Goal: Transaction & Acquisition: Purchase product/service

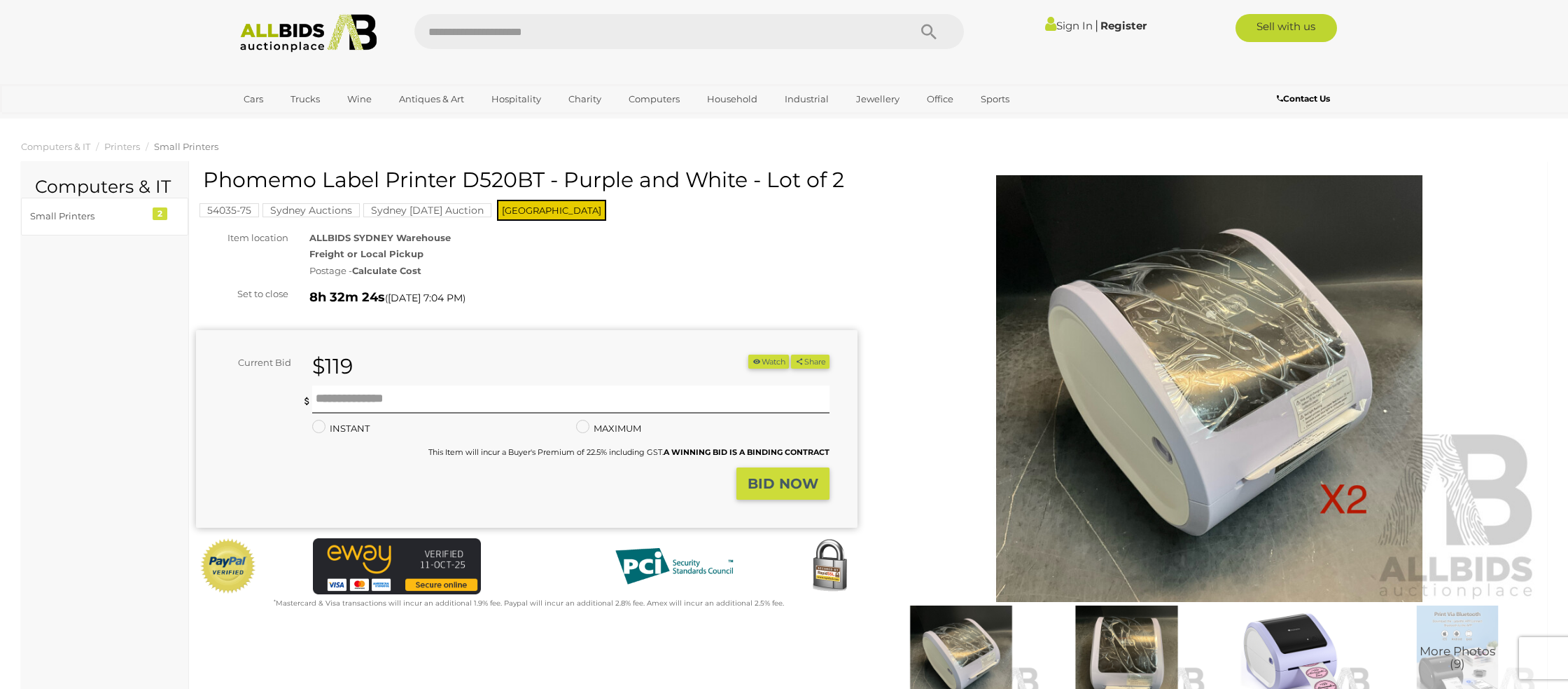
click at [1060, 27] on link "Sign In" at bounding box center [1069, 25] width 47 height 13
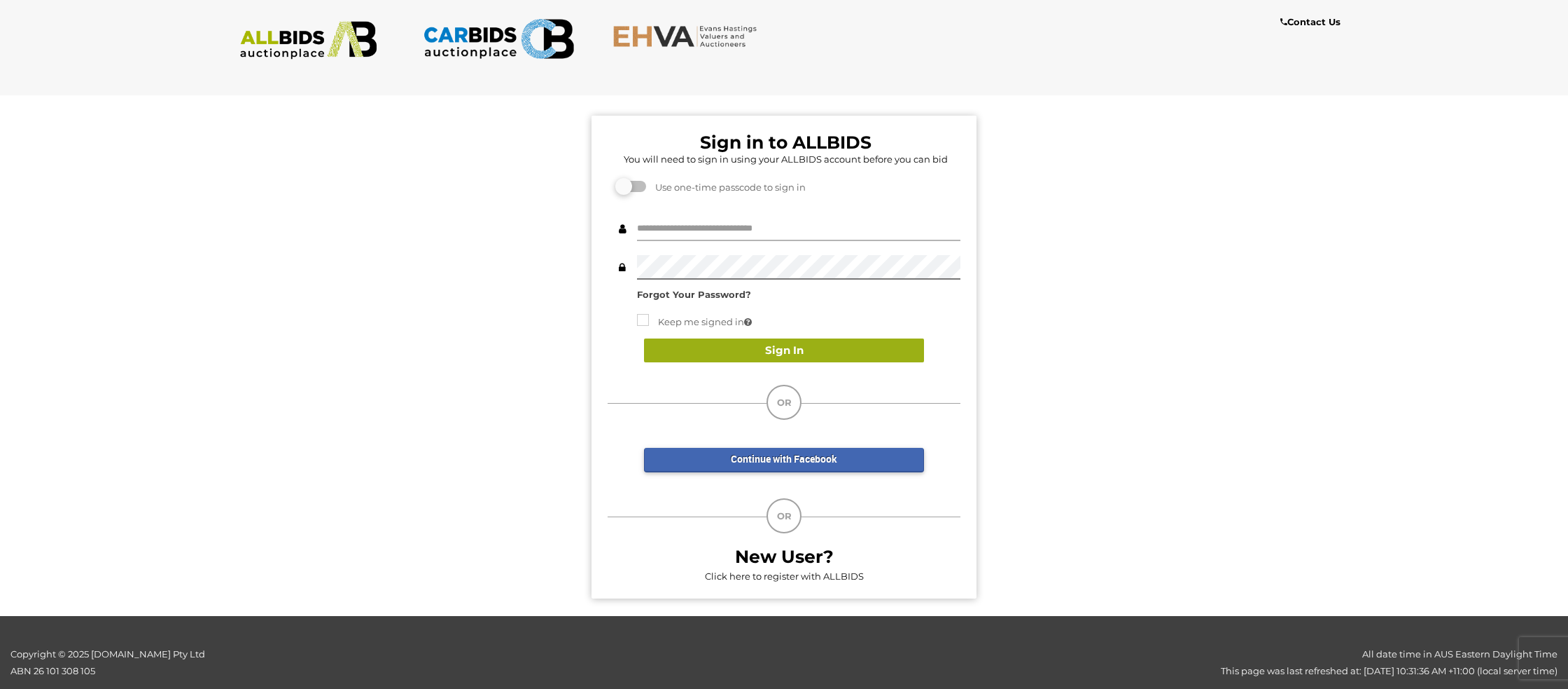
type input "**********"
click at [694, 352] on button "Sign In" at bounding box center [784, 351] width 280 height 25
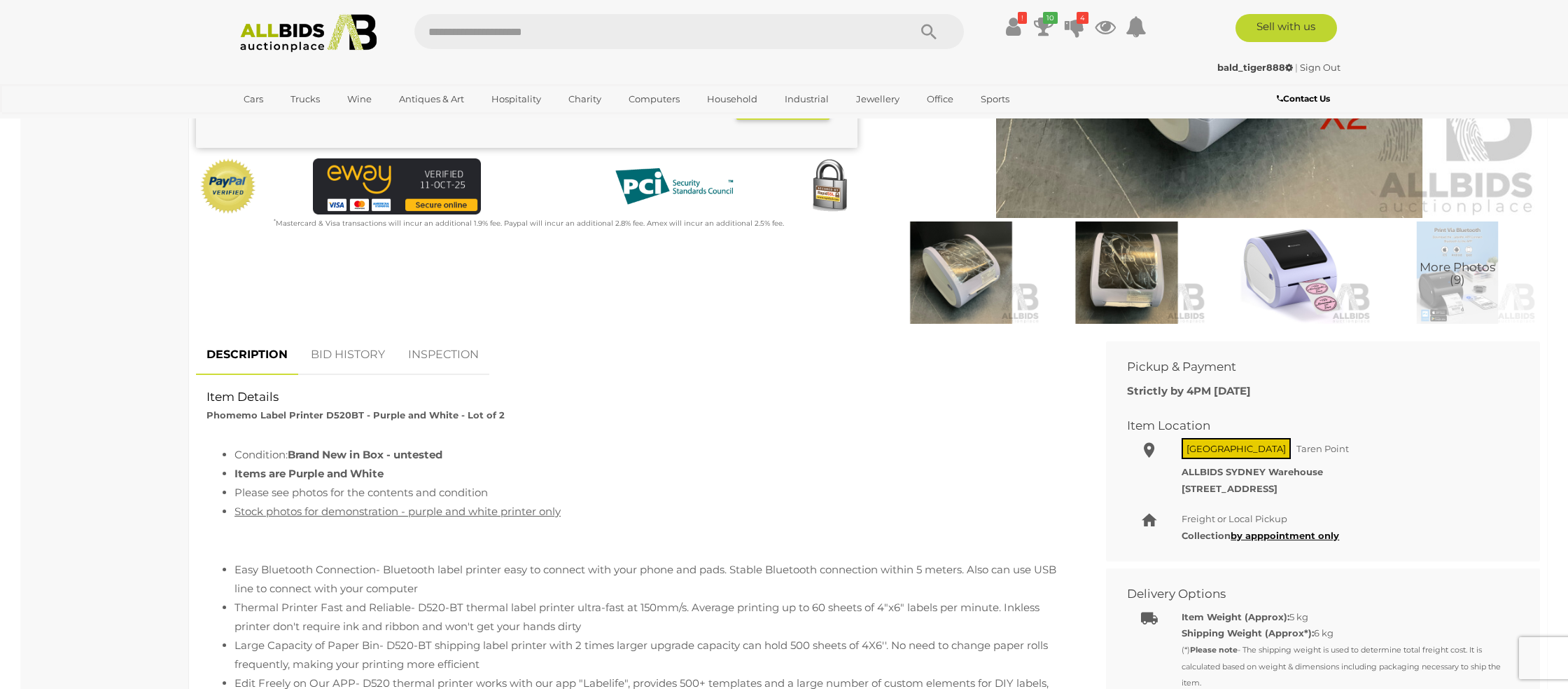
scroll to position [394, 0]
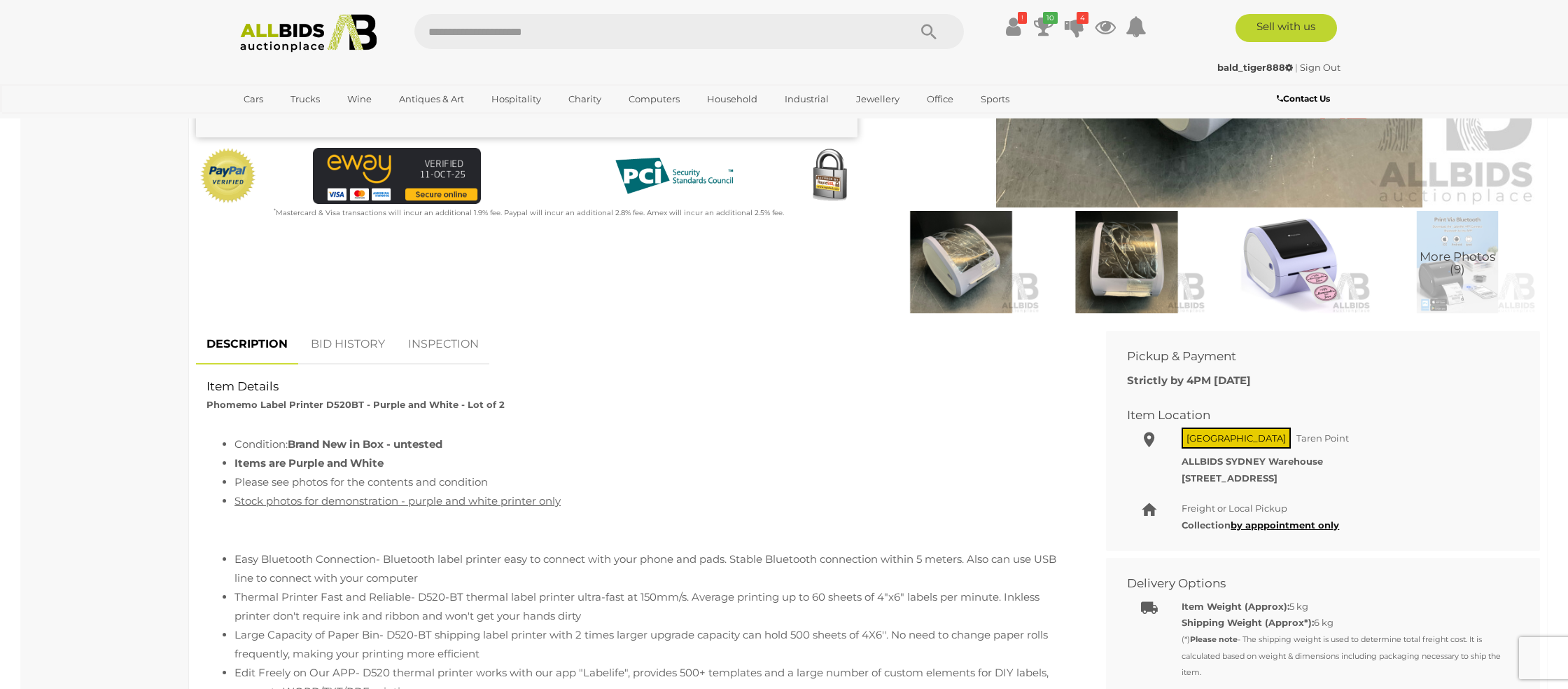
click at [342, 341] on link "BID HISTORY" at bounding box center [348, 344] width 95 height 41
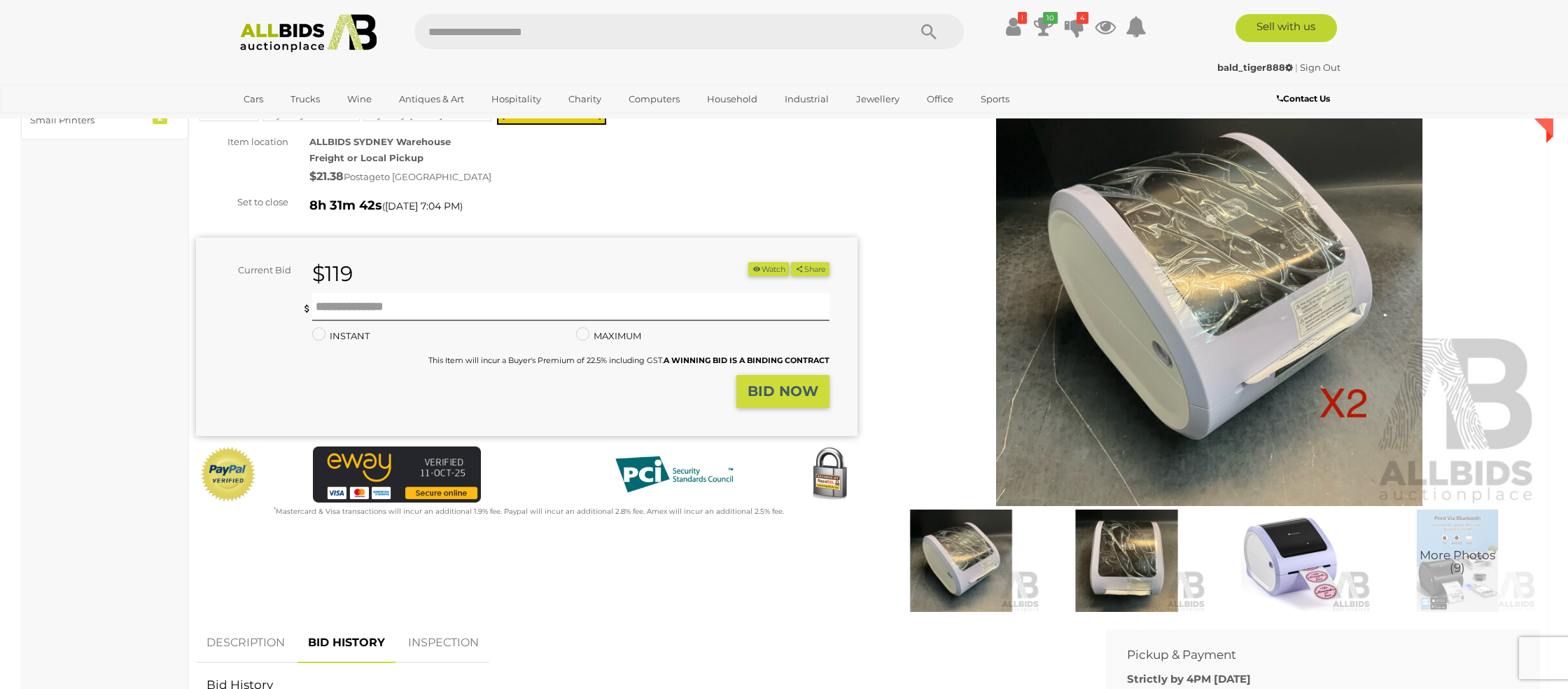
scroll to position [0, 0]
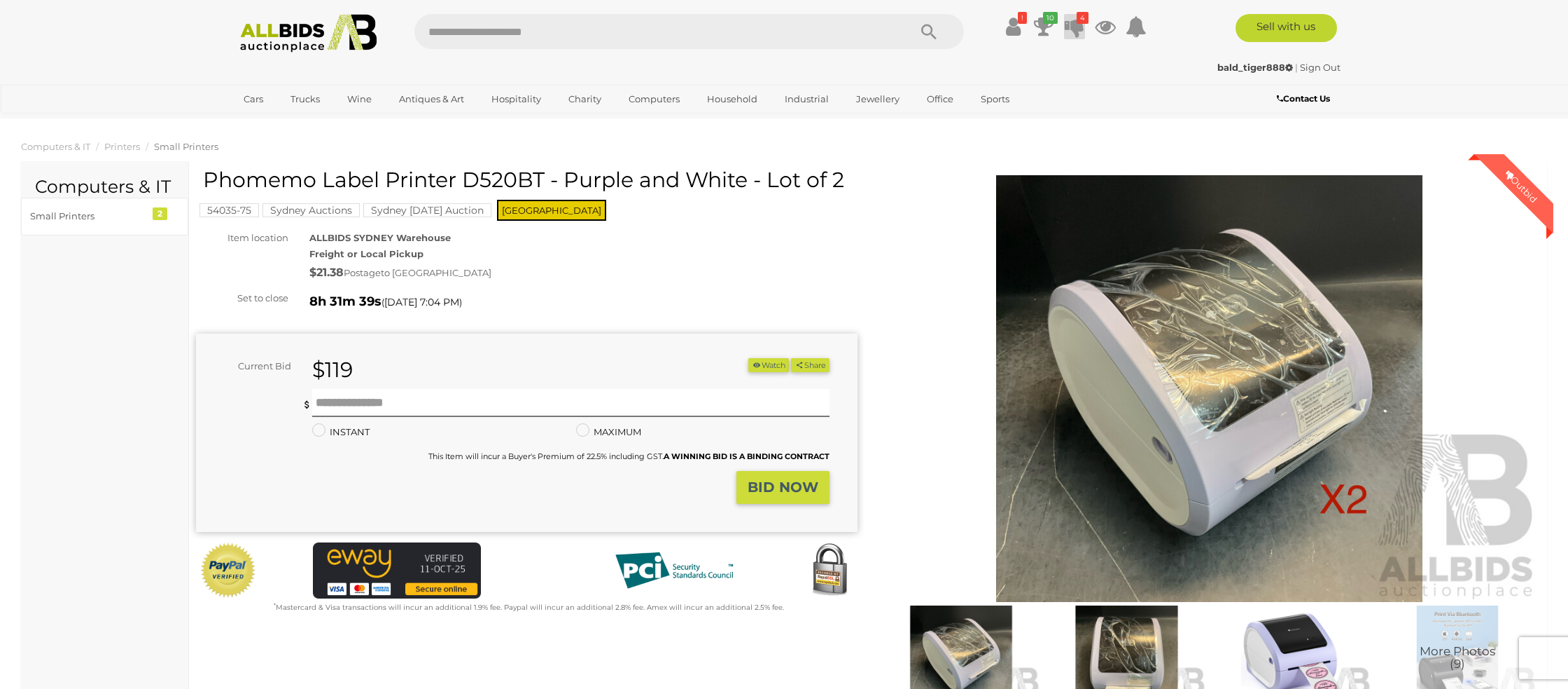
click at [1072, 24] on icon at bounding box center [1075, 26] width 20 height 25
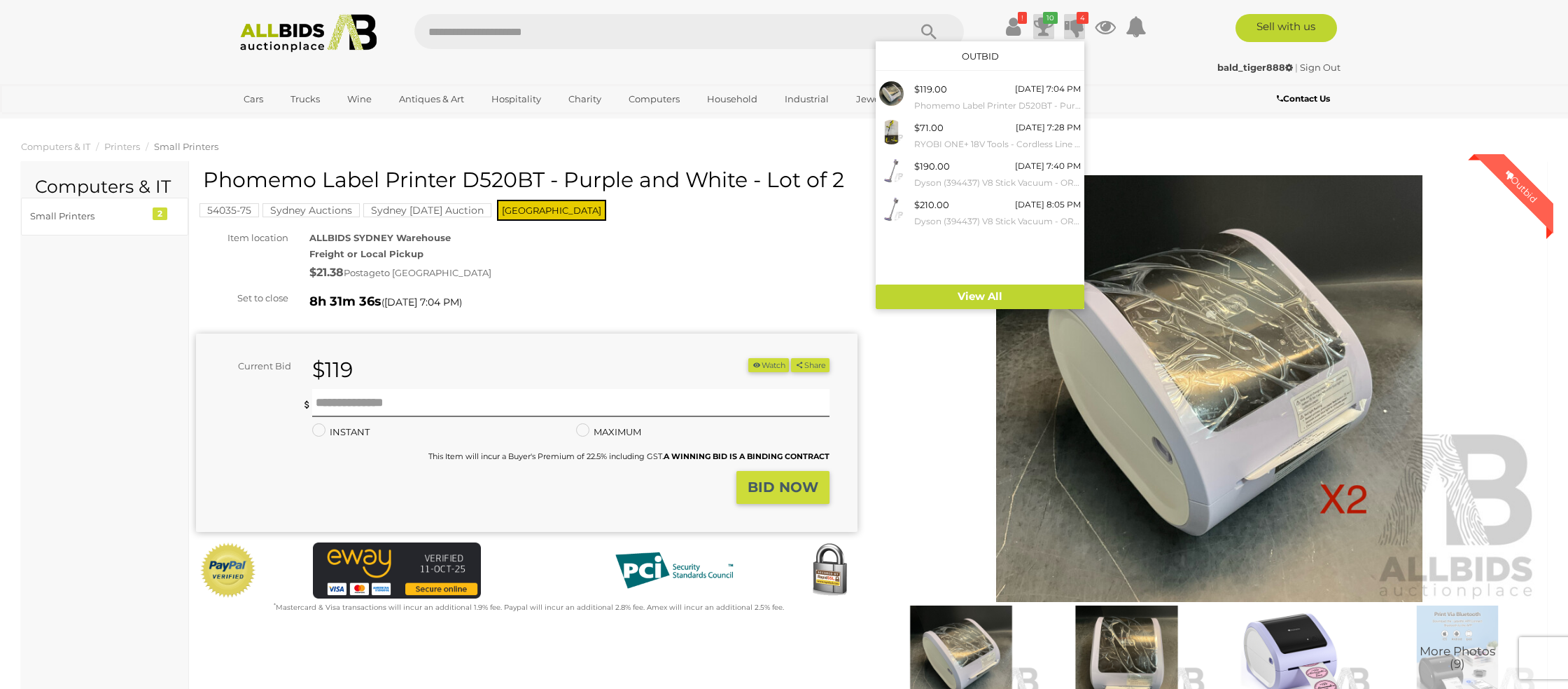
click at [1044, 19] on icon "10" at bounding box center [1051, 18] width 15 height 12
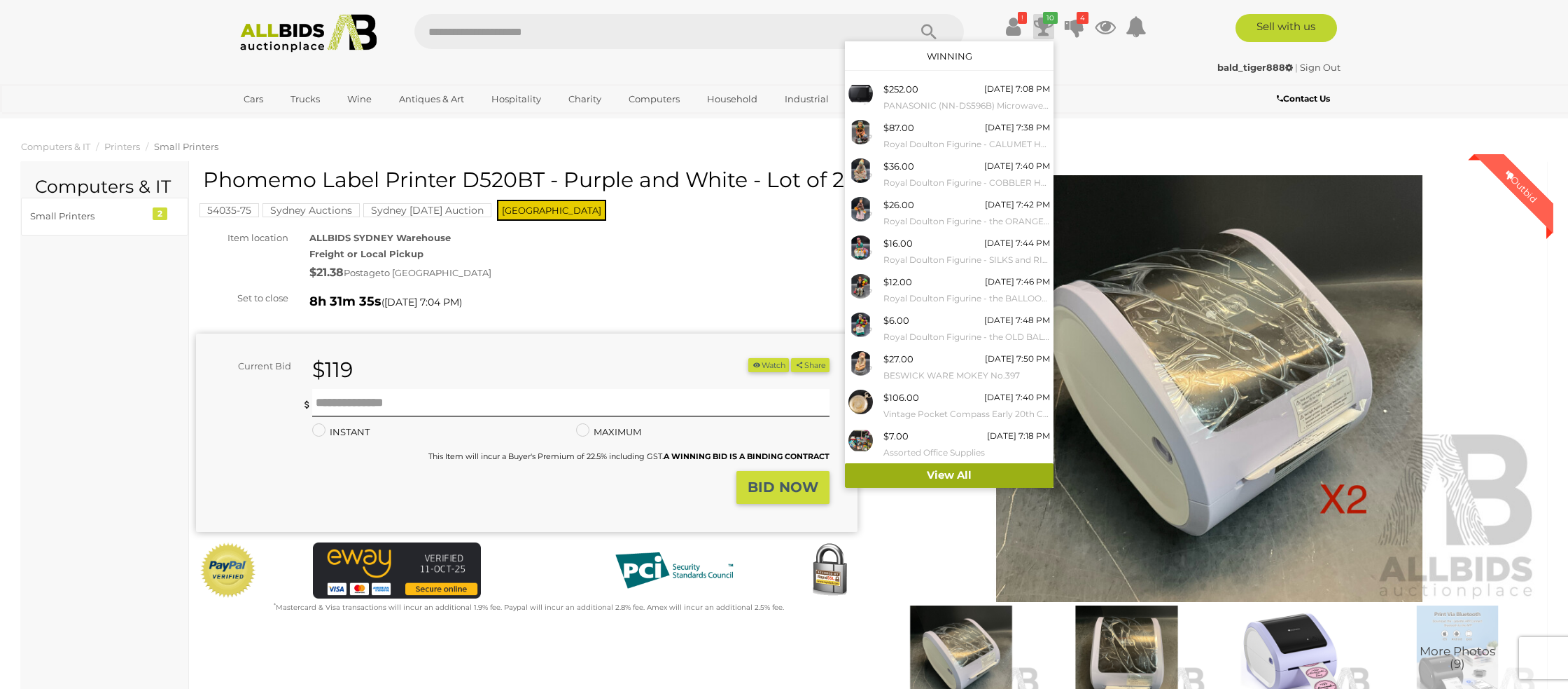
click at [916, 474] on link "View All" at bounding box center [949, 475] width 209 height 25
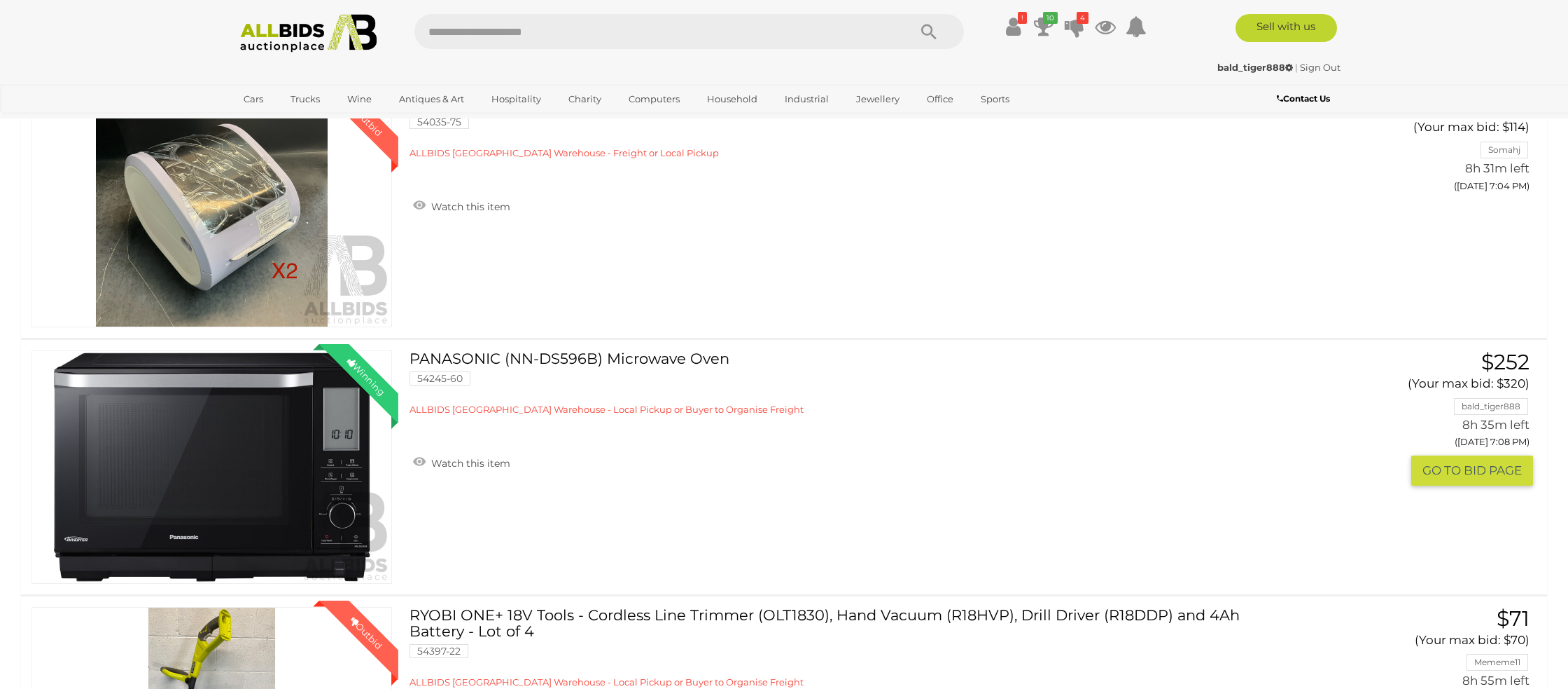
scroll to position [234, 0]
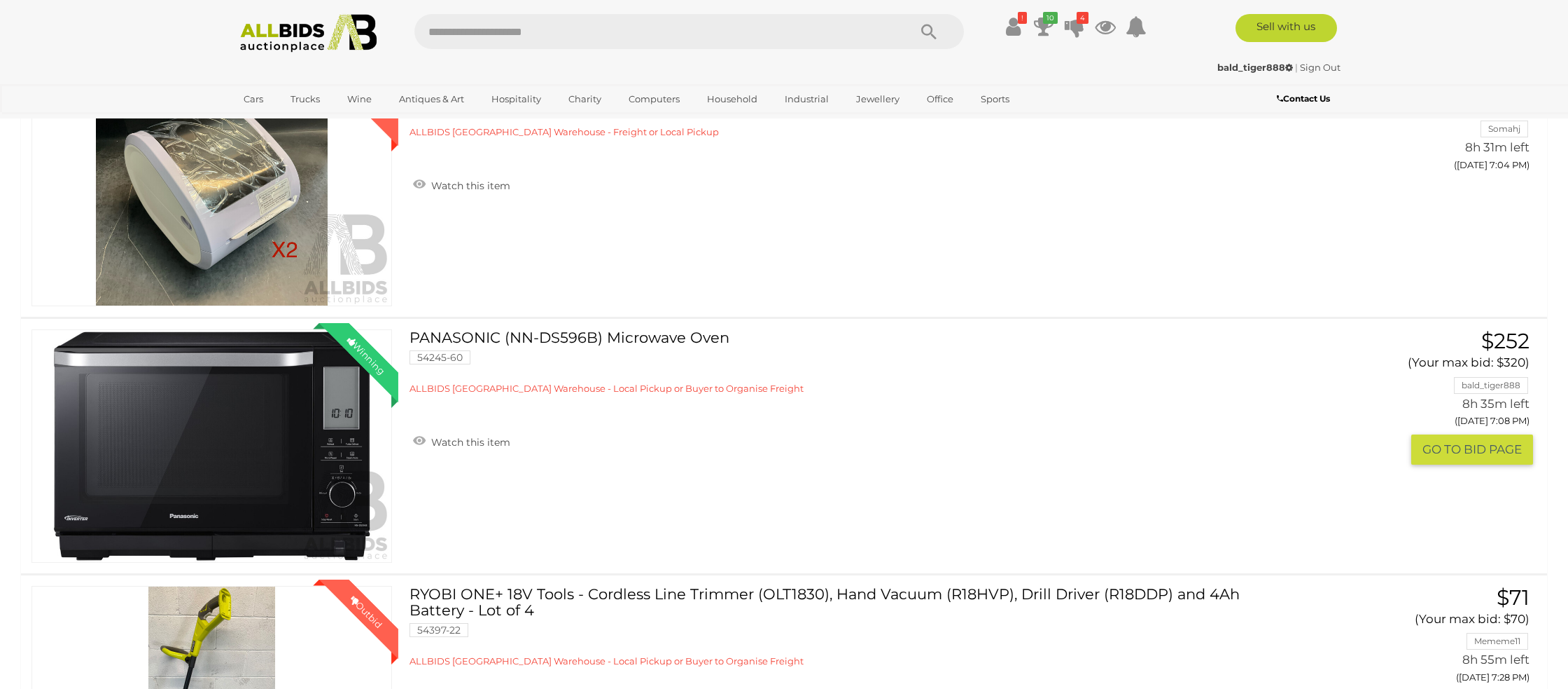
click at [201, 418] on link "Winning Outbid" at bounding box center [211, 446] width 360 height 233
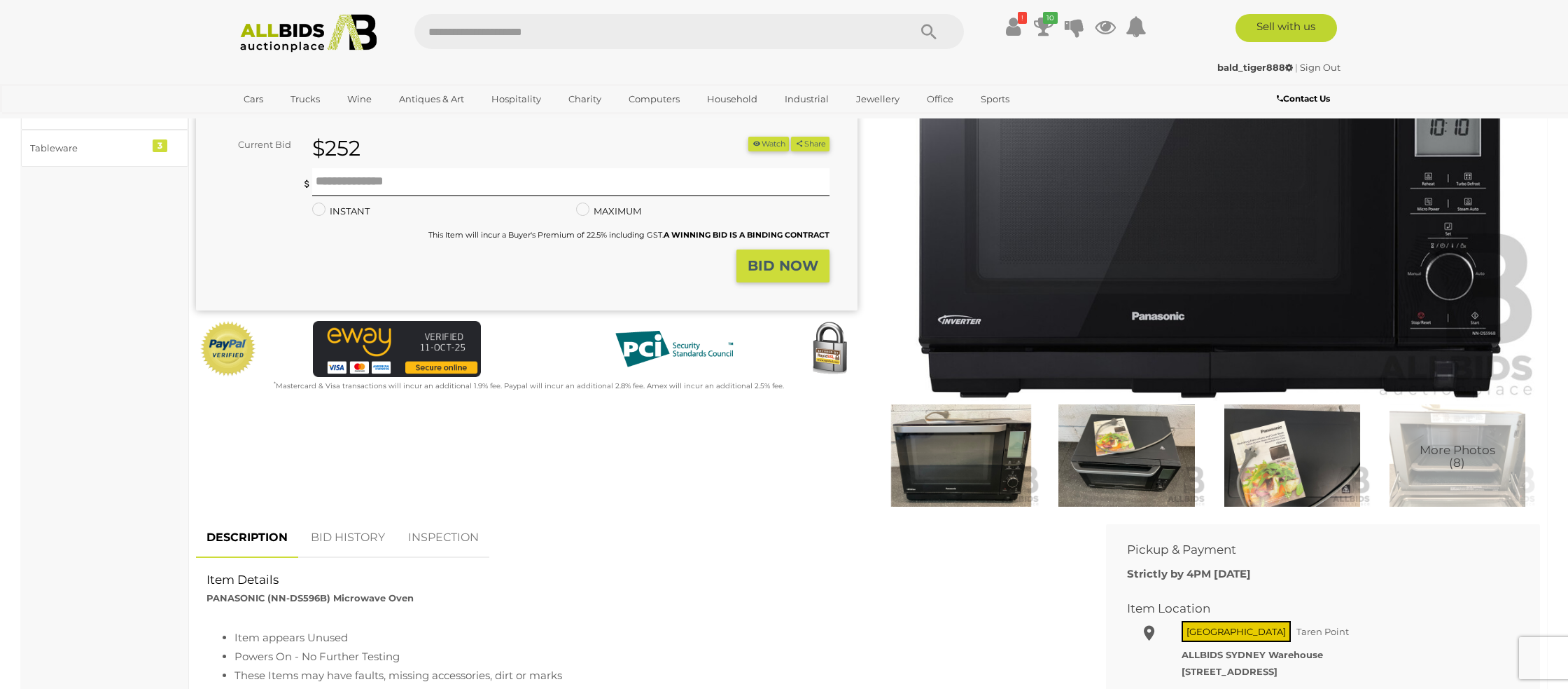
scroll to position [211, 0]
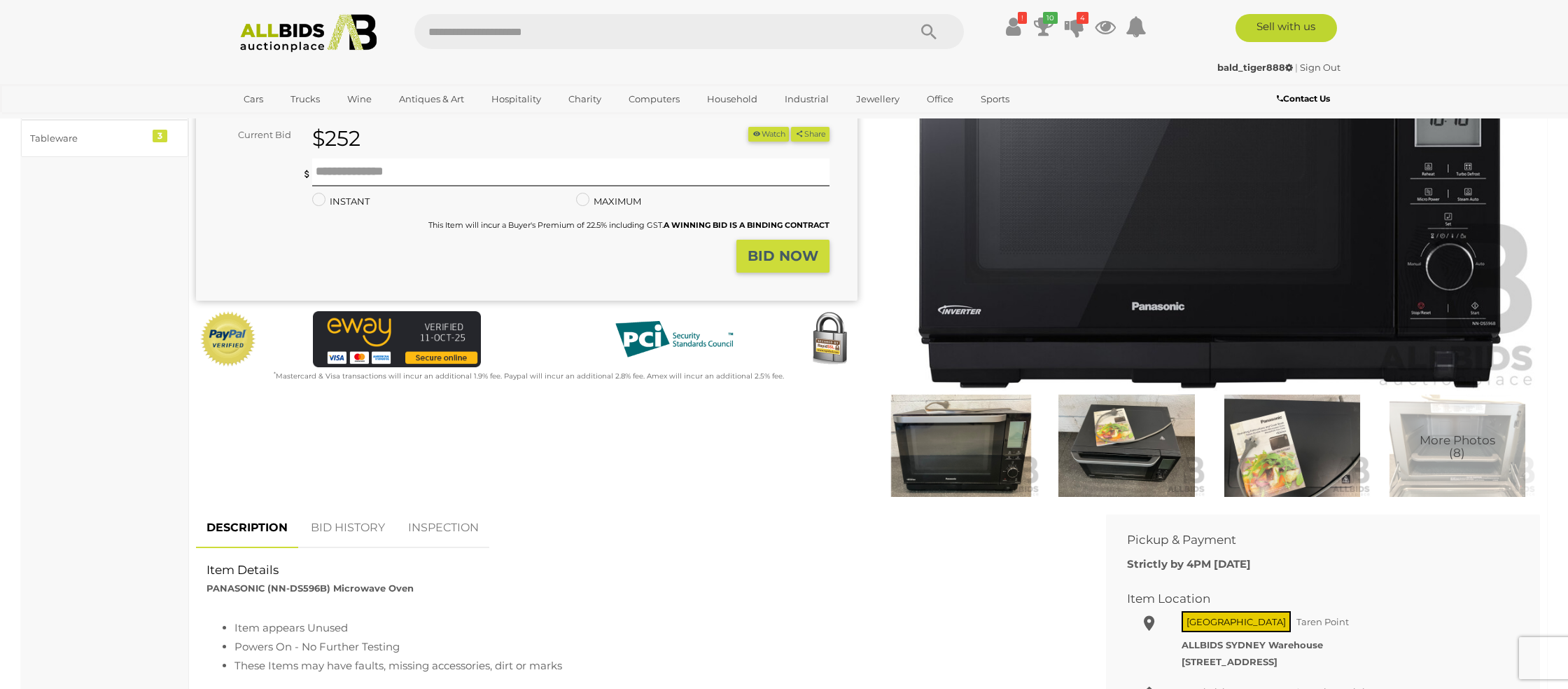
click at [352, 529] on link "BID HISTORY" at bounding box center [348, 528] width 95 height 41
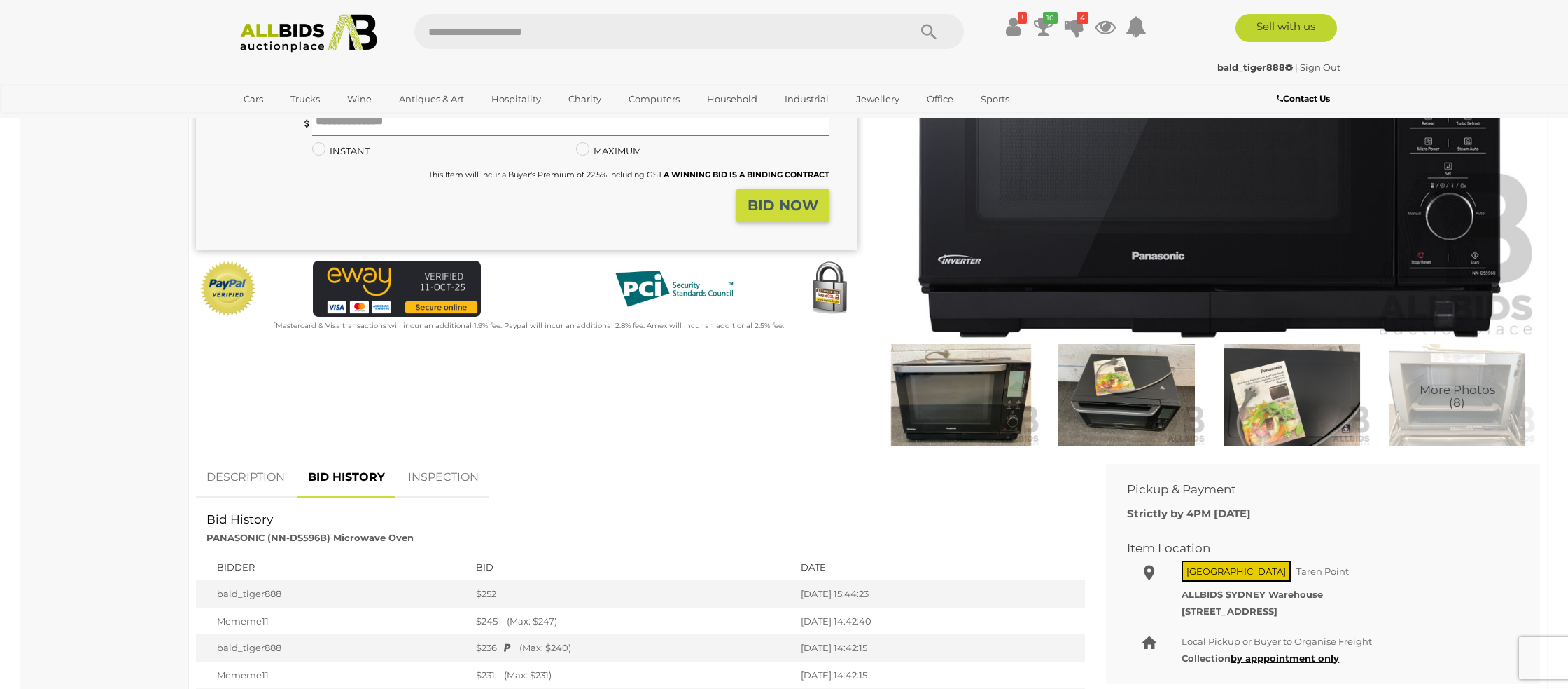
scroll to position [0, 0]
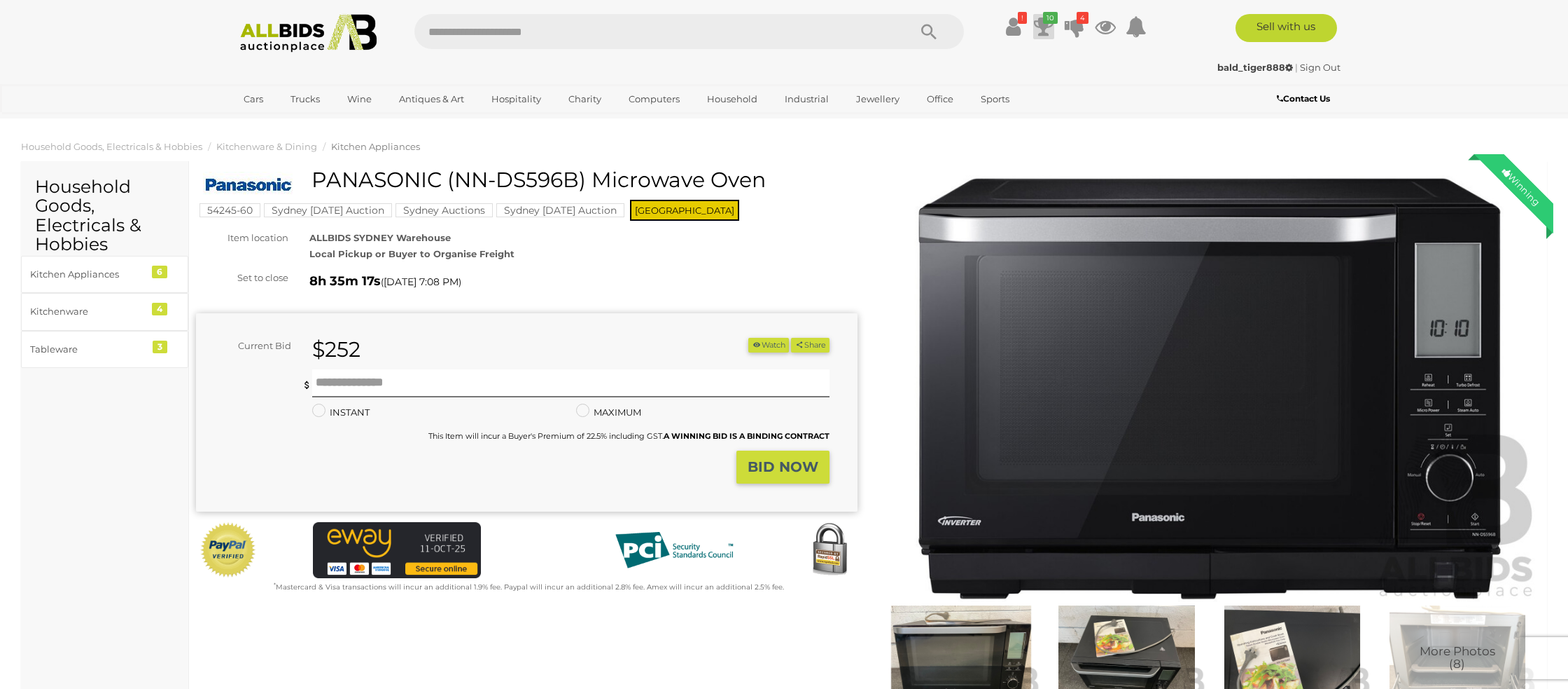
click at [1044, 25] on icon at bounding box center [1044, 26] width 20 height 25
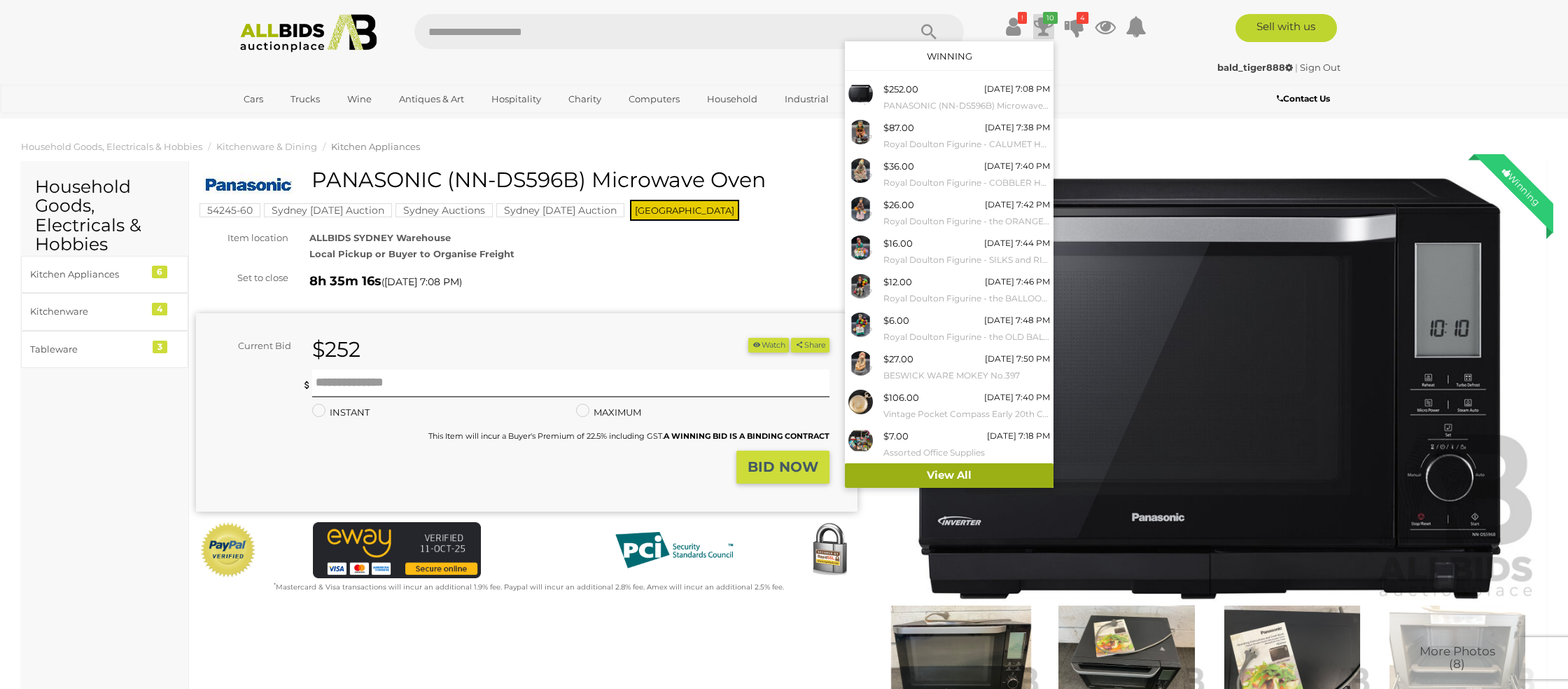
click at [905, 472] on link "View All" at bounding box center [949, 475] width 209 height 25
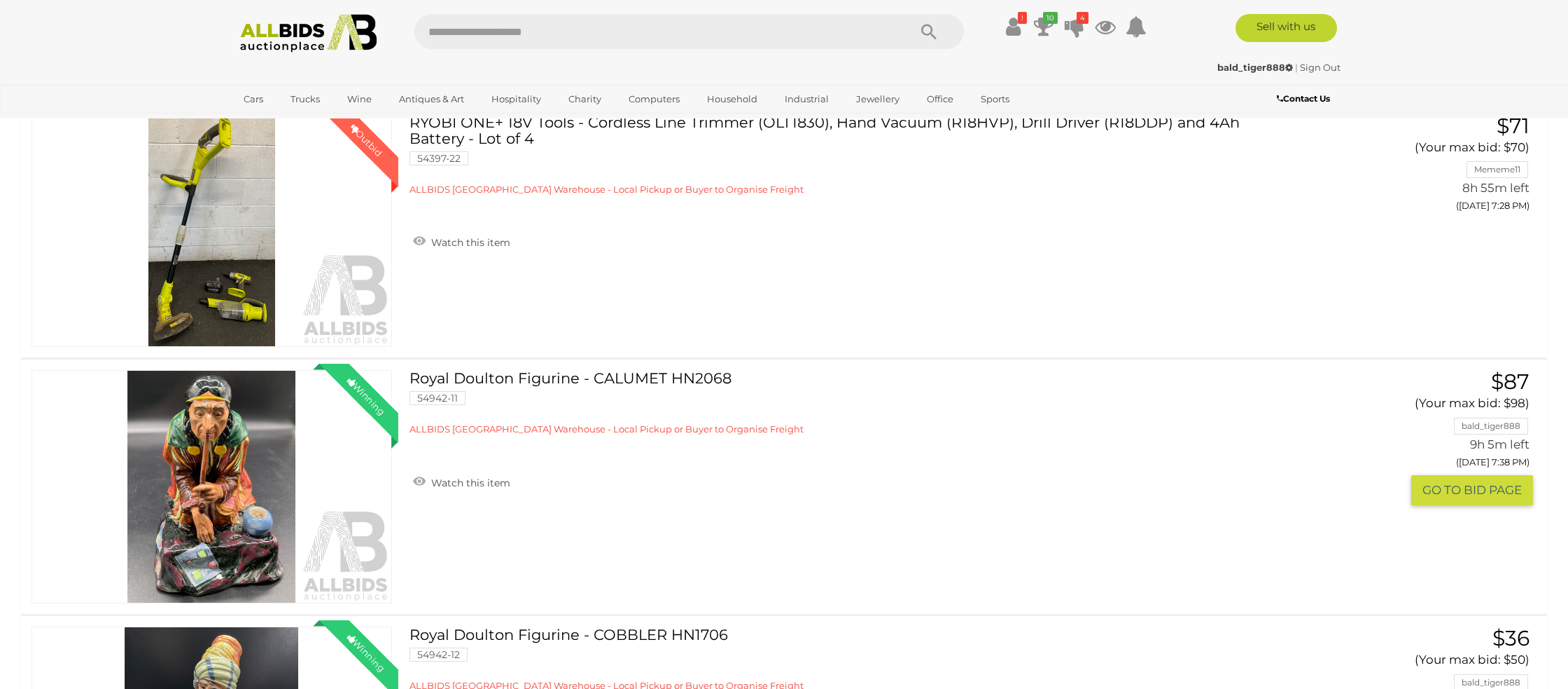
scroll to position [830, 0]
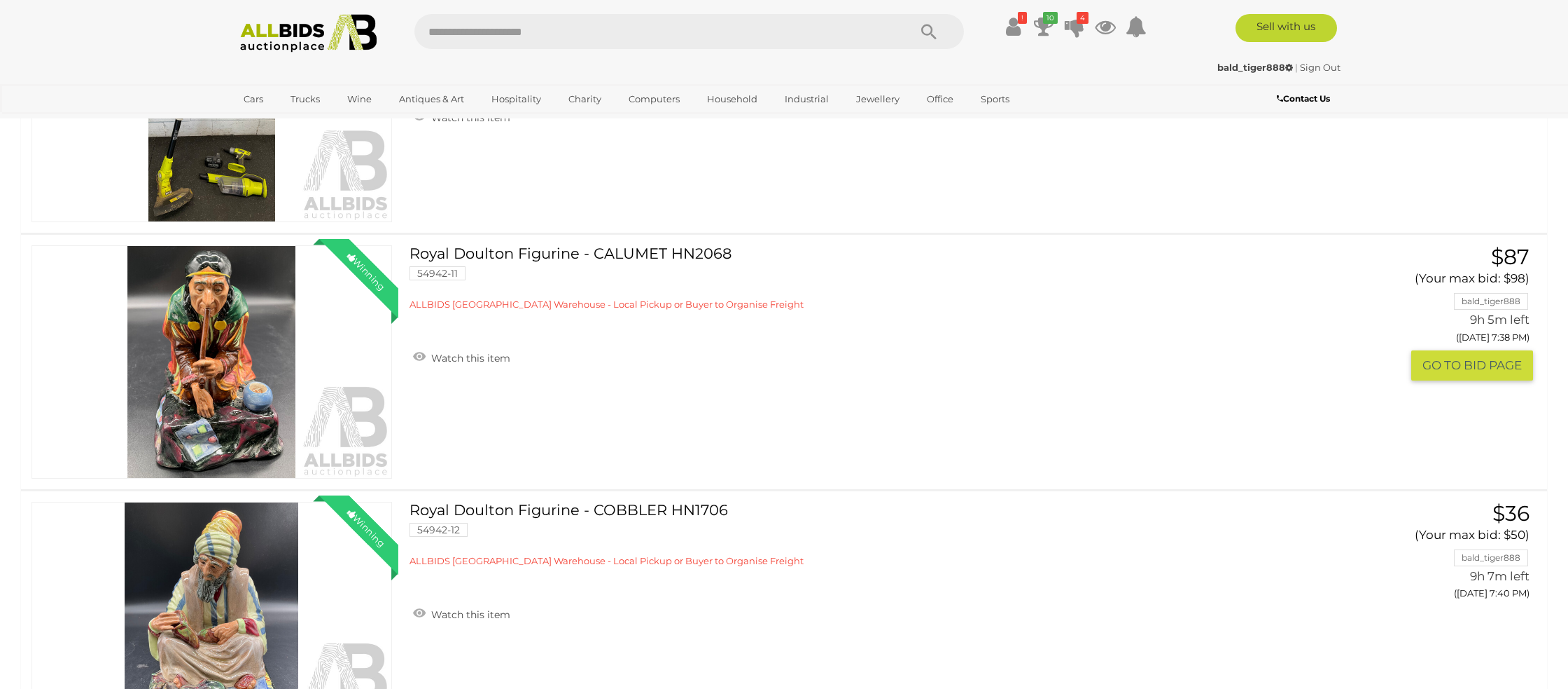
click at [223, 404] on img at bounding box center [211, 361] width 359 height 232
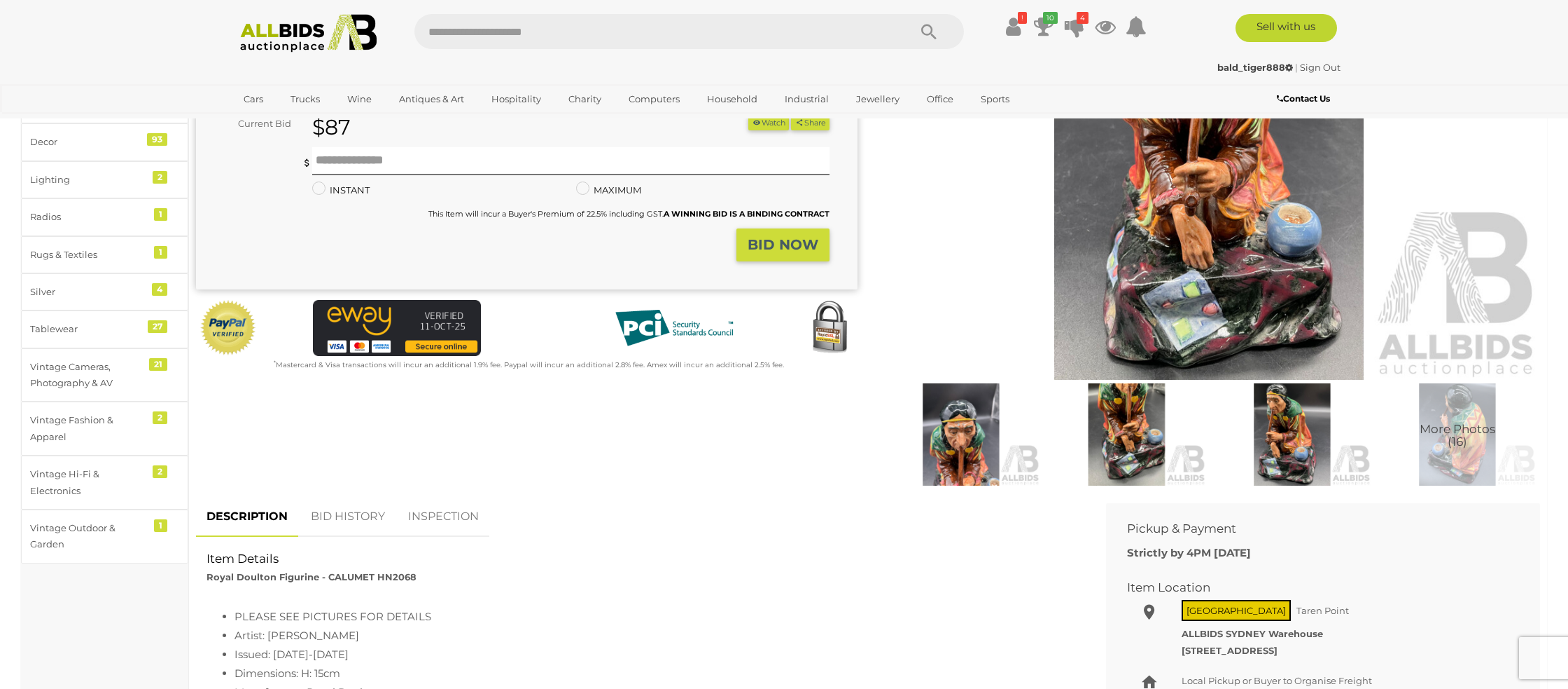
scroll to position [232, 0]
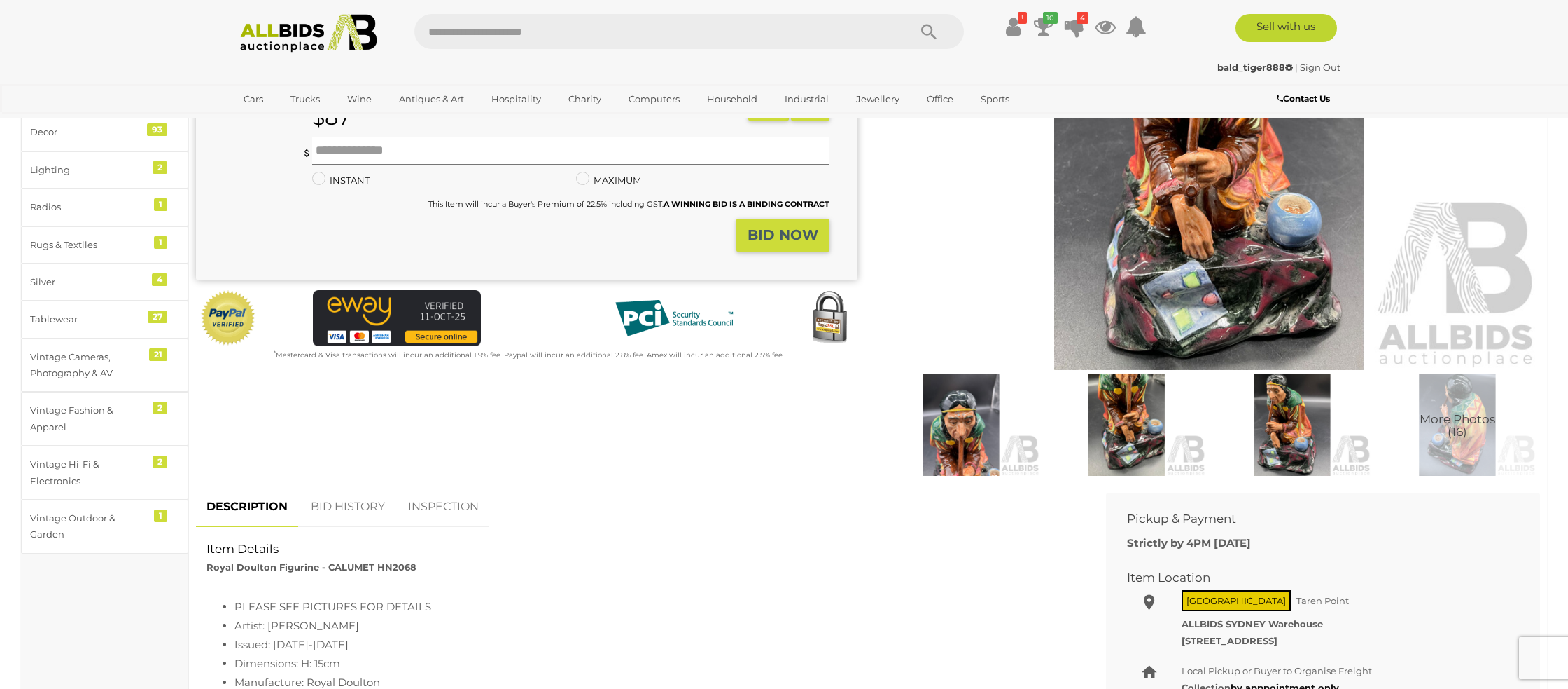
click at [341, 509] on link "BID HISTORY" at bounding box center [348, 506] width 95 height 41
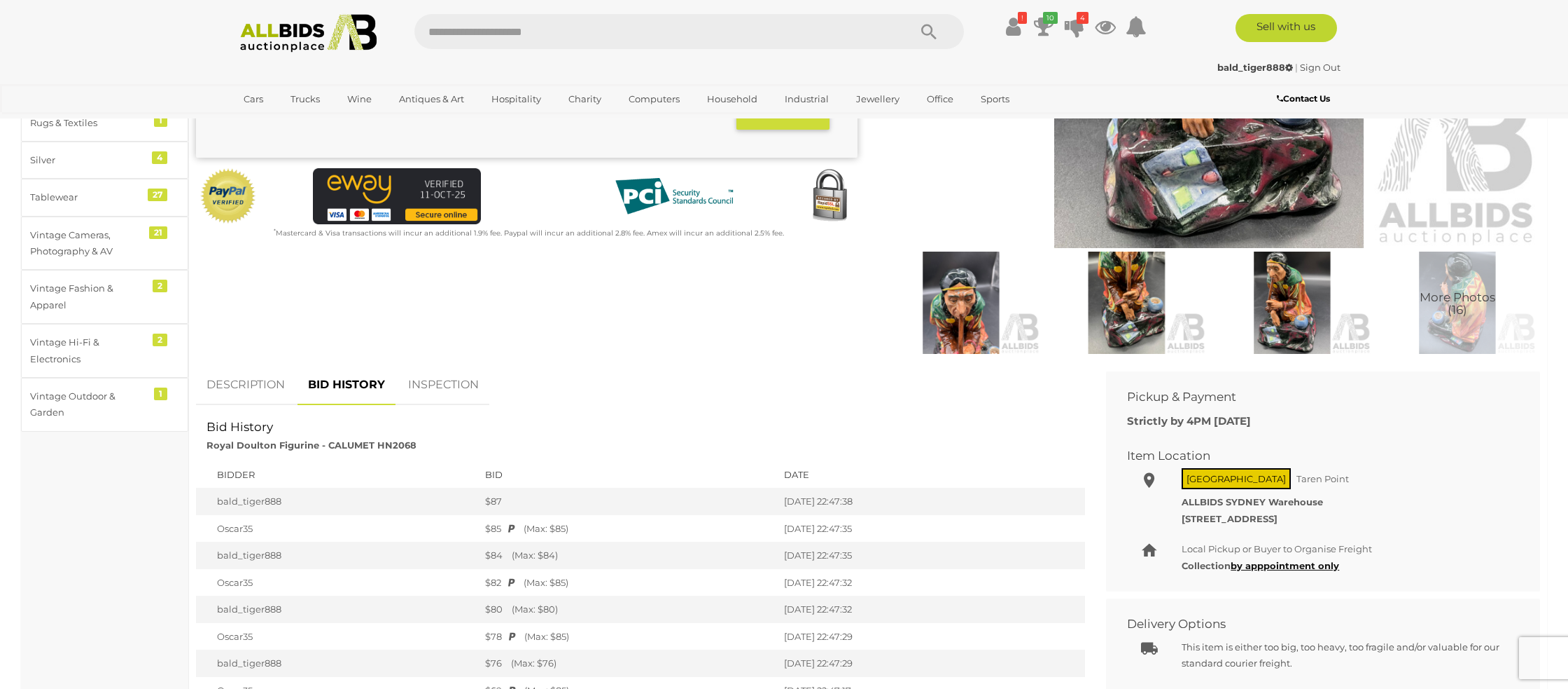
scroll to position [0, 0]
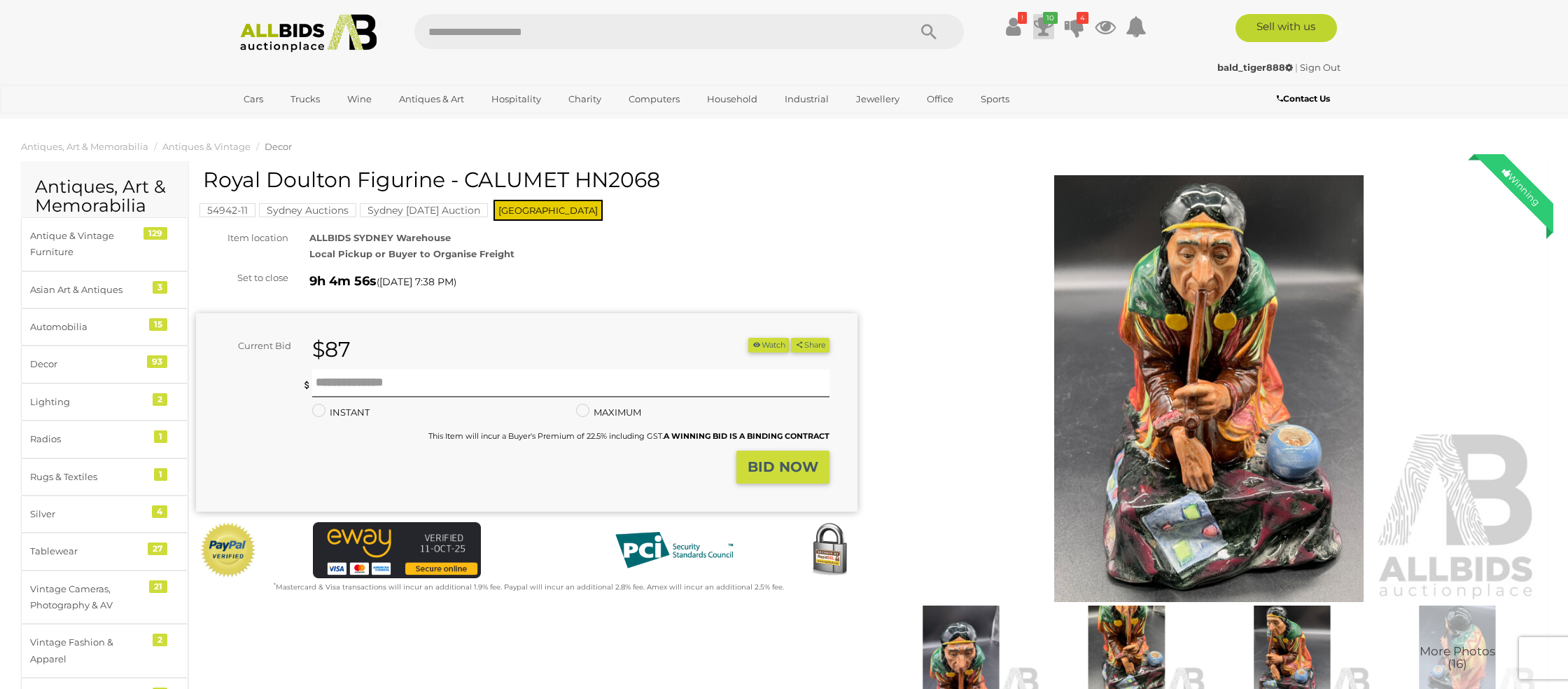
click at [1042, 26] on icon at bounding box center [1044, 26] width 20 height 25
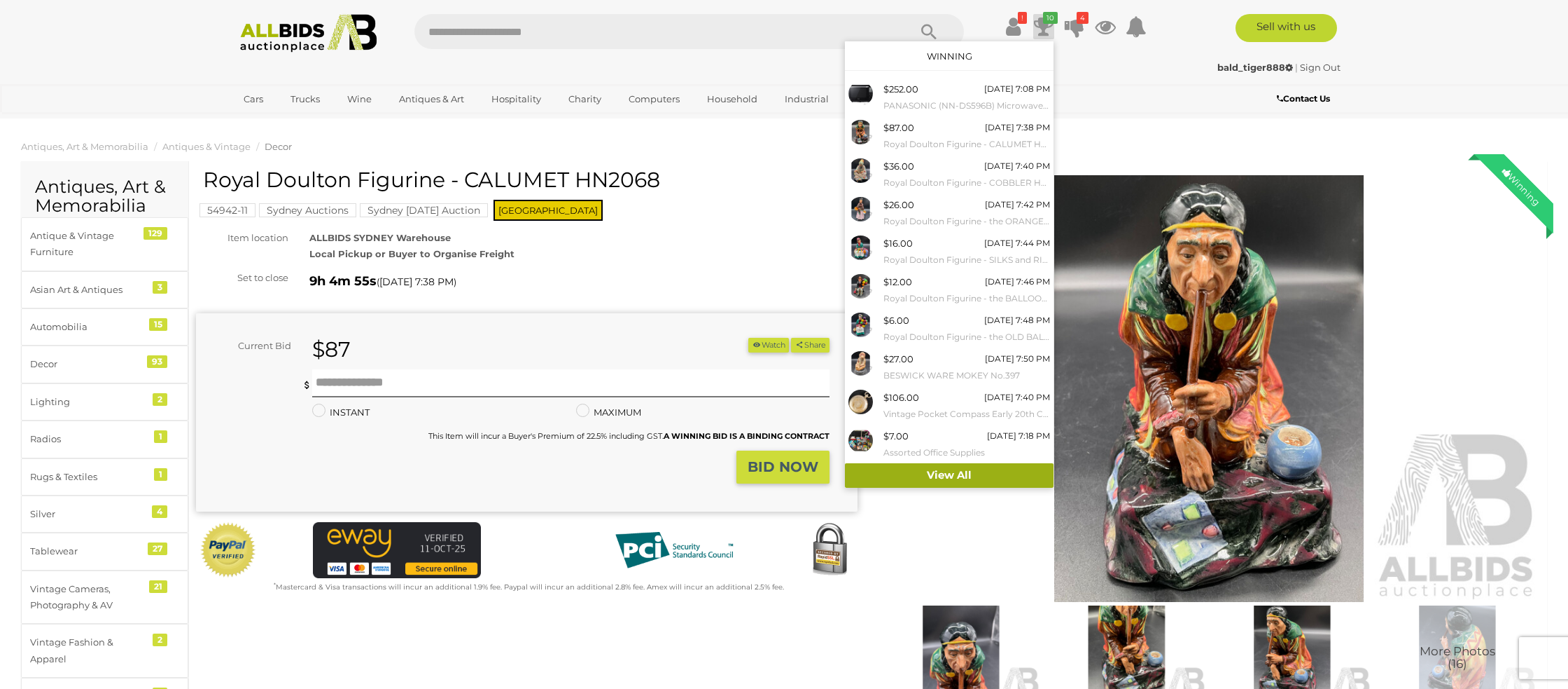
click at [940, 471] on link "View All" at bounding box center [949, 475] width 209 height 25
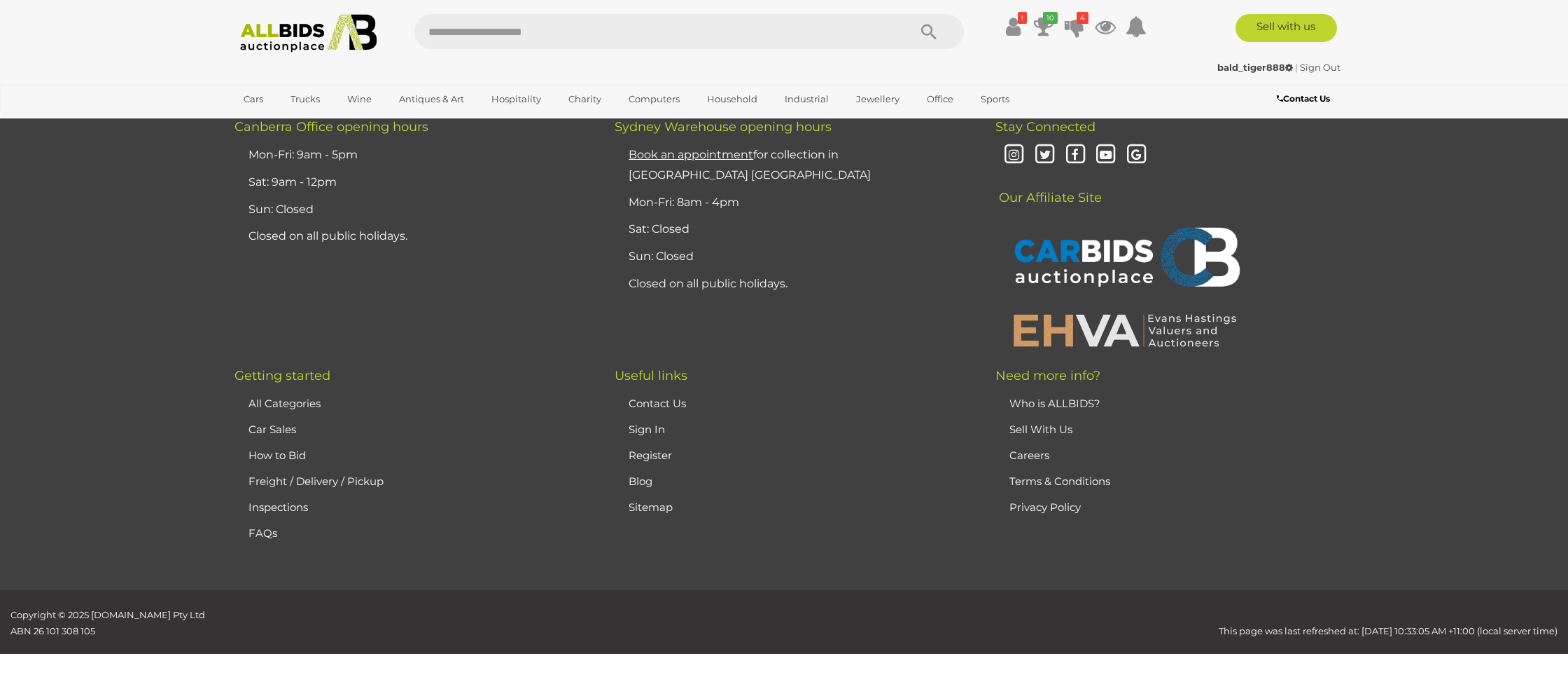
scroll to position [2270, 0]
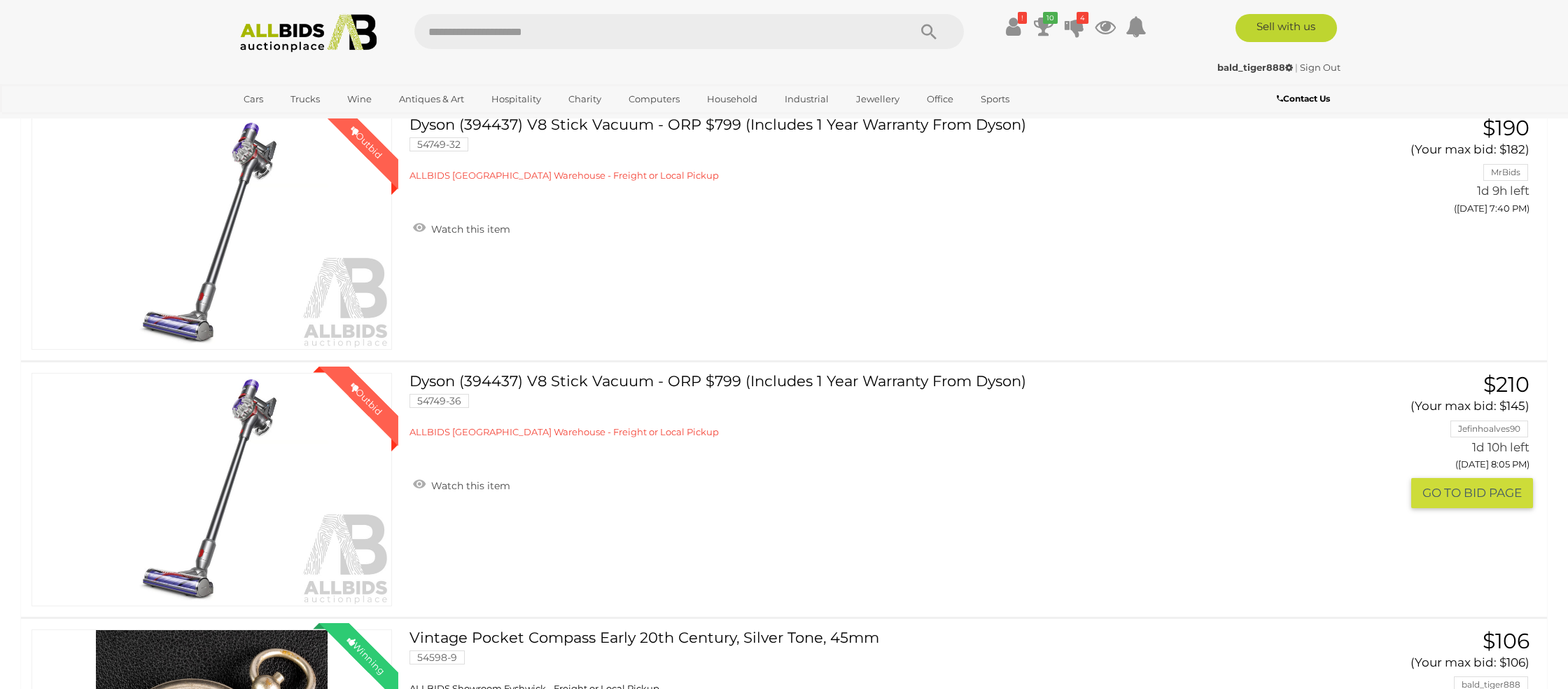
scroll to position [0, 0]
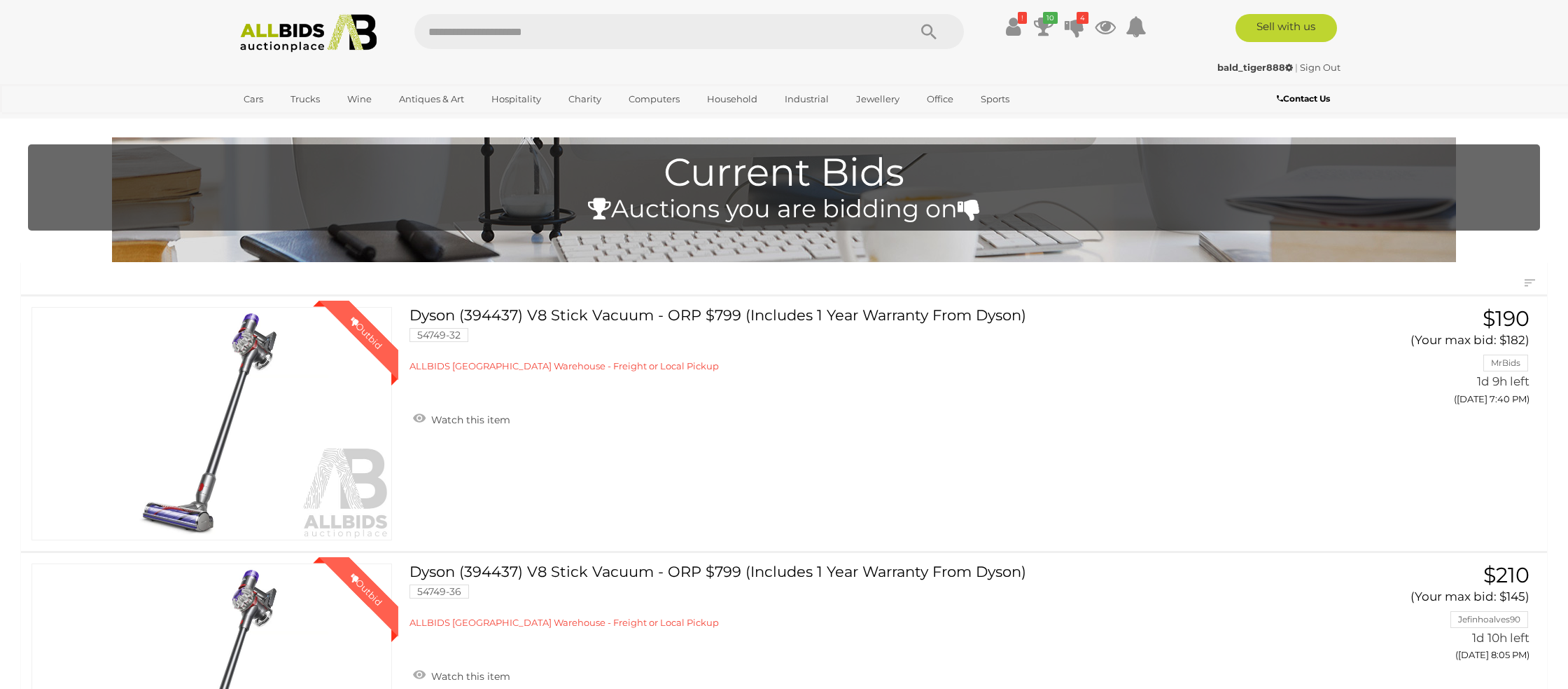
click at [1321, 67] on link "Sign Out" at bounding box center [1321, 67] width 41 height 11
